Goal: Find specific page/section: Find specific page/section

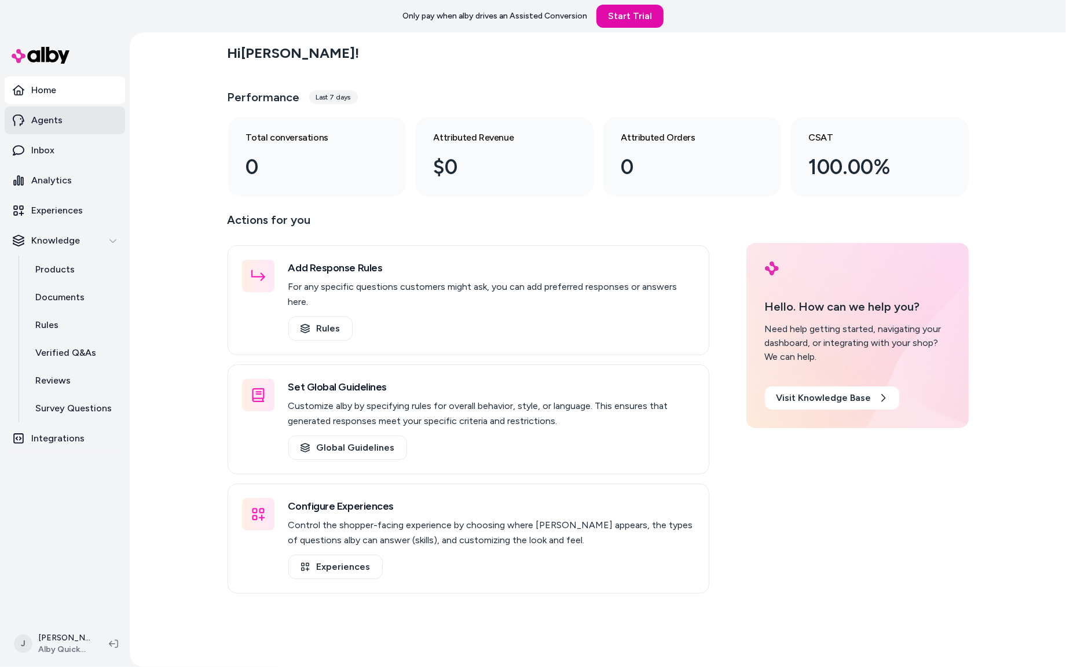
click at [71, 113] on link "Agents" at bounding box center [65, 120] width 120 height 28
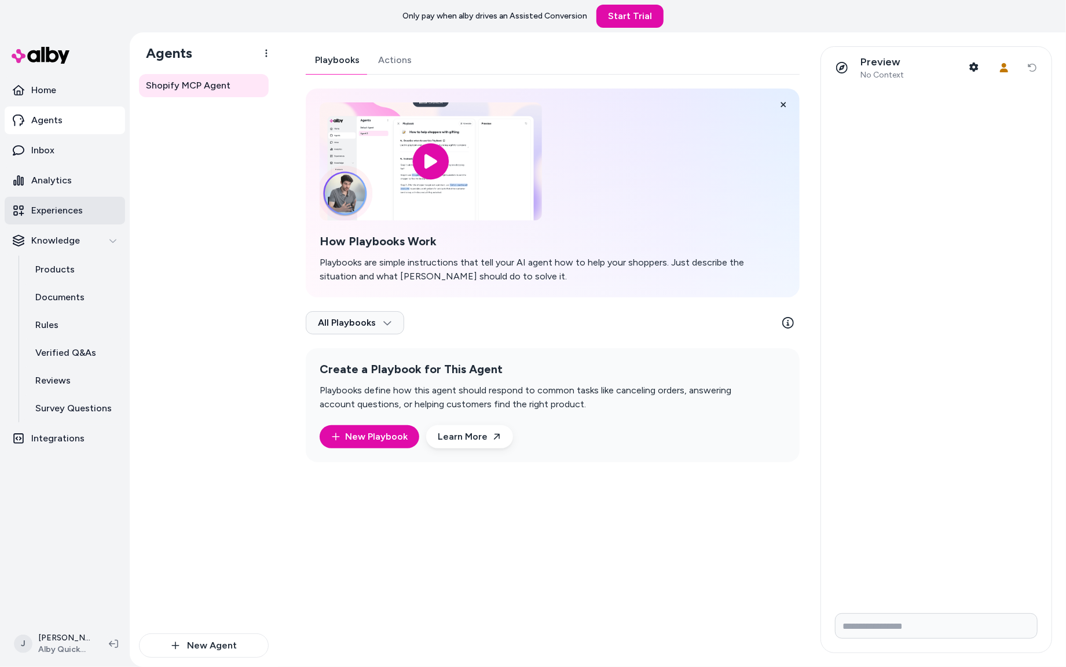
click at [64, 204] on p "Experiences" at bounding box center [57, 211] width 52 height 14
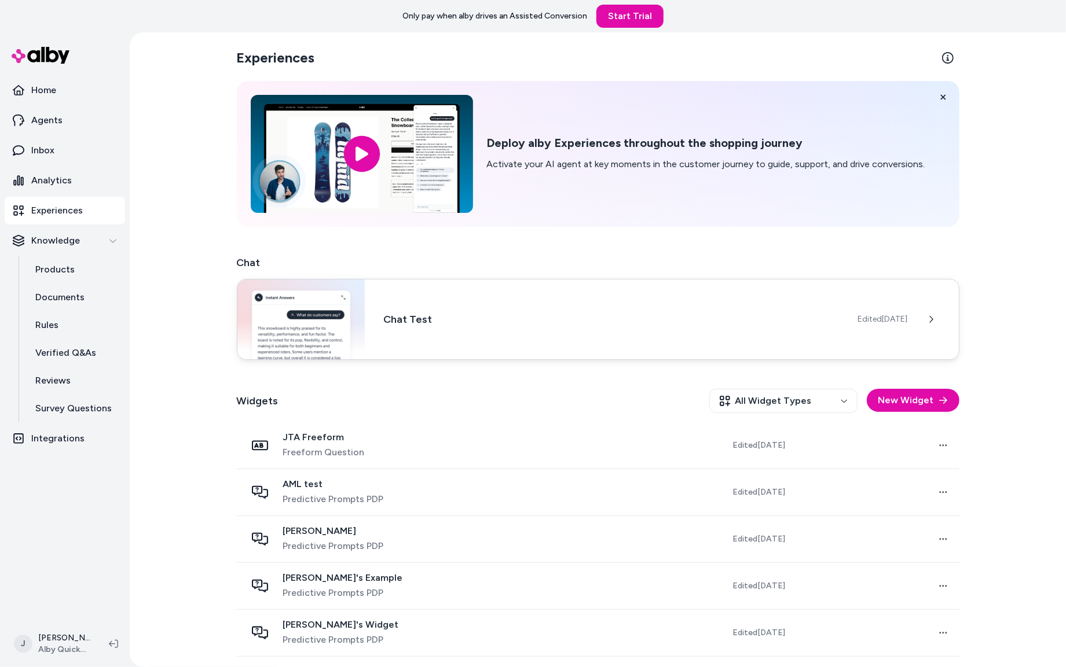
click at [523, 338] on div "Chat Test Edited [DATE]" at bounding box center [598, 319] width 722 height 81
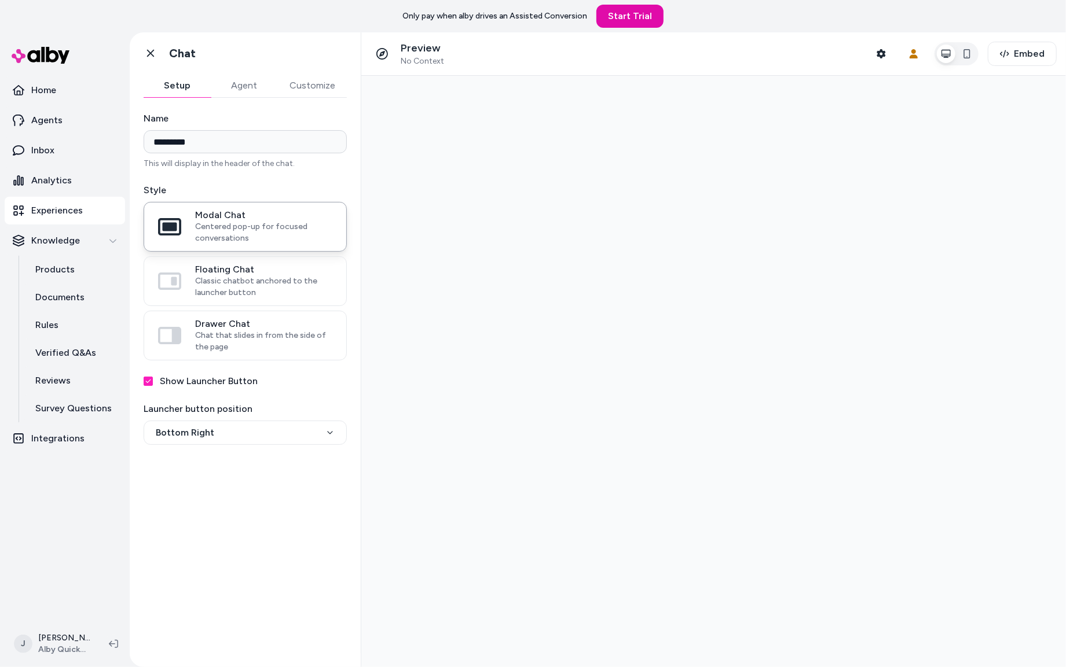
click at [239, 91] on button "Agent" at bounding box center [244, 85] width 67 height 23
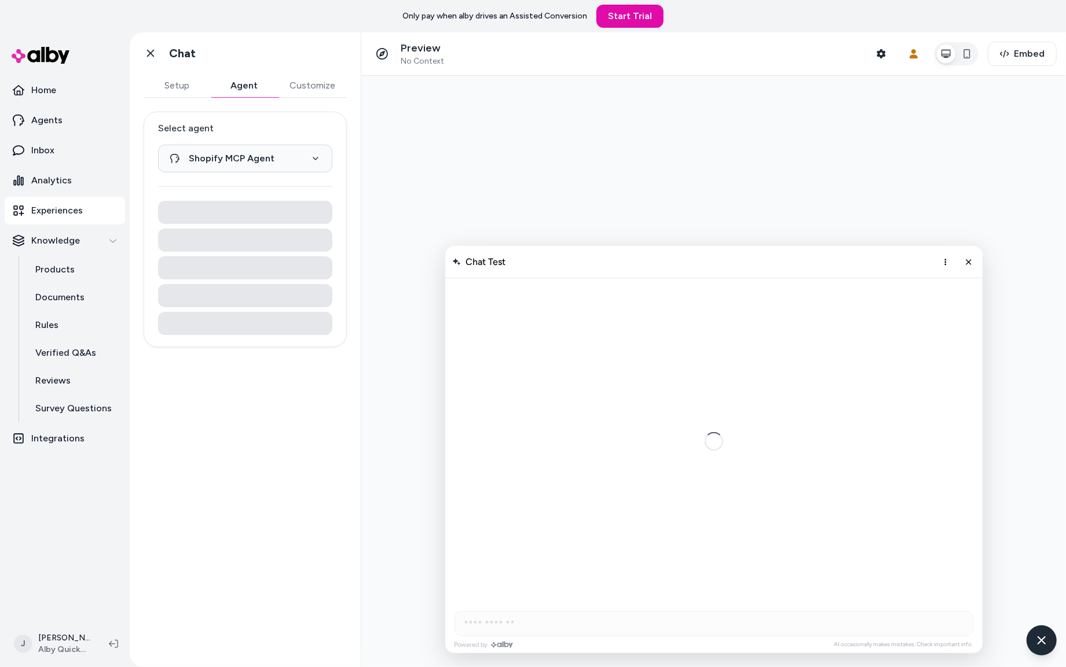
scroll to position [1006, 0]
